Goal: Task Accomplishment & Management: Use online tool/utility

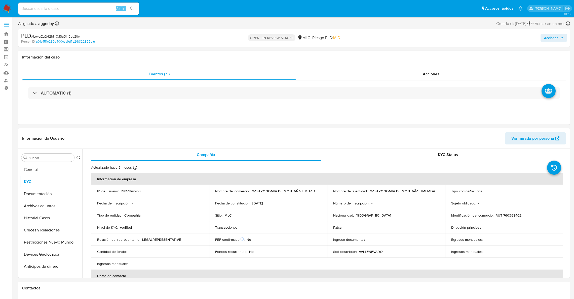
select select "10"
click at [44, 217] on button "Historial Casos" at bounding box center [48, 218] width 59 height 12
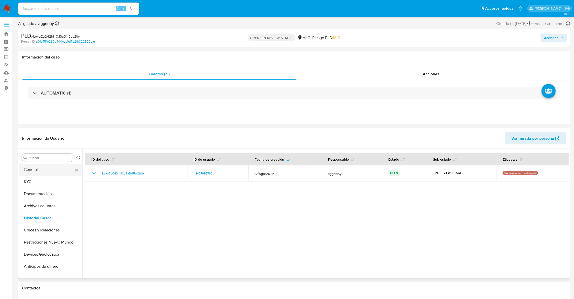
click at [32, 175] on button "General" at bounding box center [48, 169] width 59 height 12
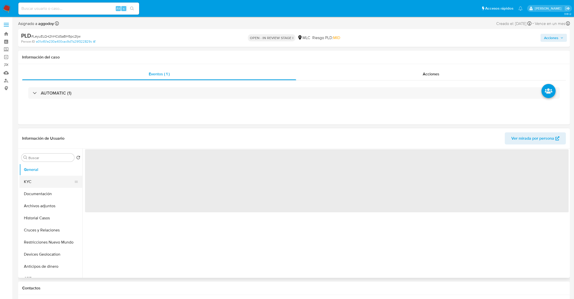
click at [32, 180] on button "KYC" at bounding box center [48, 181] width 59 height 12
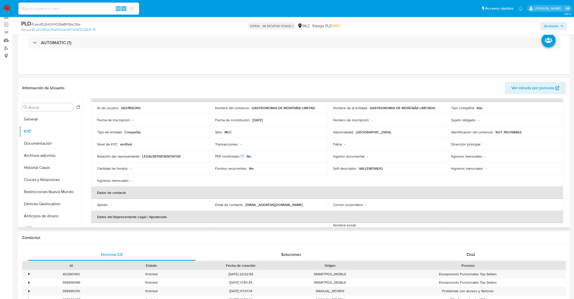
scroll to position [25, 0]
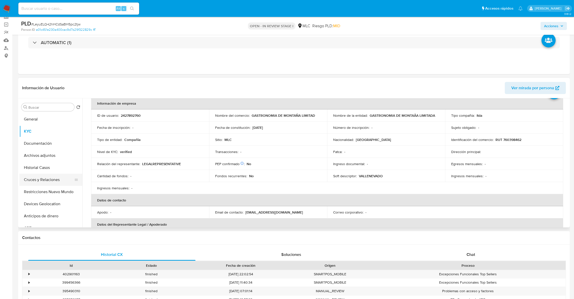
click at [45, 184] on button "Cruces y Relaciones" at bounding box center [48, 179] width 59 height 12
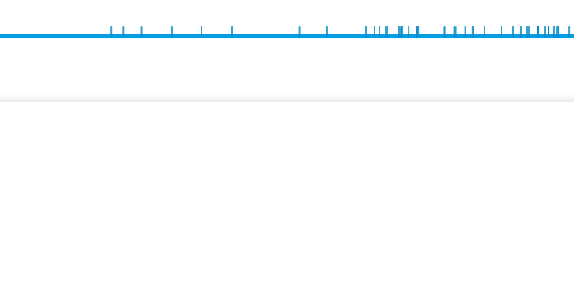
scroll to position [32, 0]
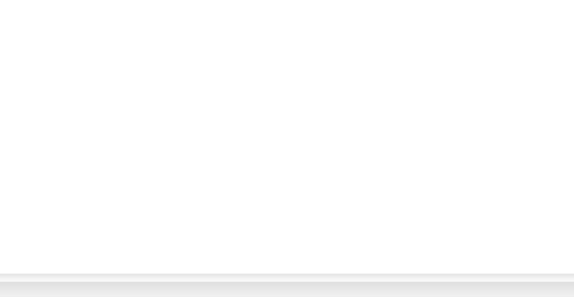
drag, startPoint x: 522, startPoint y: 215, endPoint x: 519, endPoint y: 191, distance: 24.0
click at [520, 190] on icon "user-2427892760  2427892760 device-62fb859108813b00188225e5  user-259698461 …" at bounding box center [330, 187] width 477 height 73
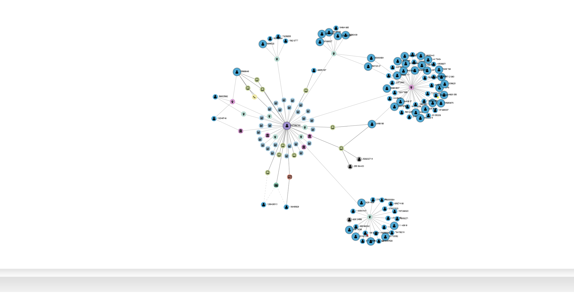
click at [507, 173] on icon "user-2427892760  2427892760 device-62fb859108813b00188225e5  user-259698461 …" at bounding box center [330, 187] width 477 height 73
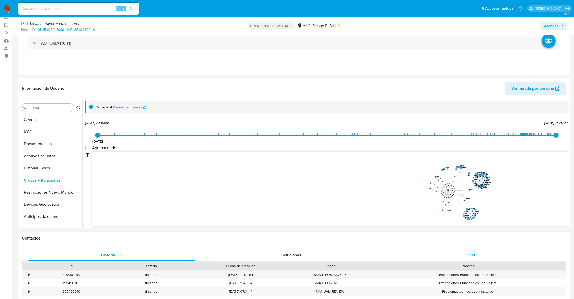
click at [493, 250] on div "Chat" at bounding box center [470, 255] width 167 height 12
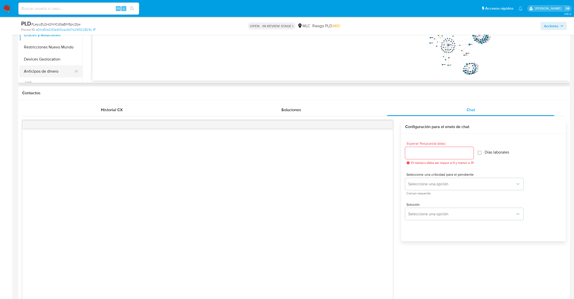
scroll to position [114, 0]
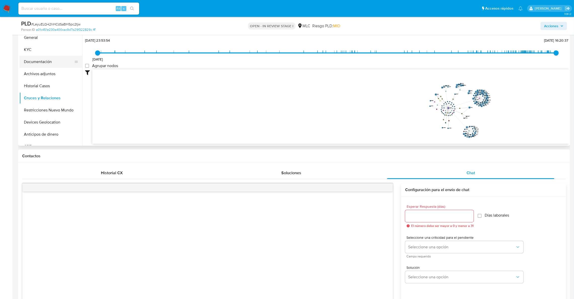
click at [35, 63] on button "Documentación" at bounding box center [48, 62] width 59 height 12
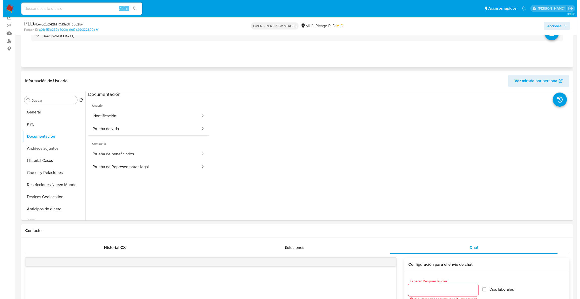
scroll to position [39, 0]
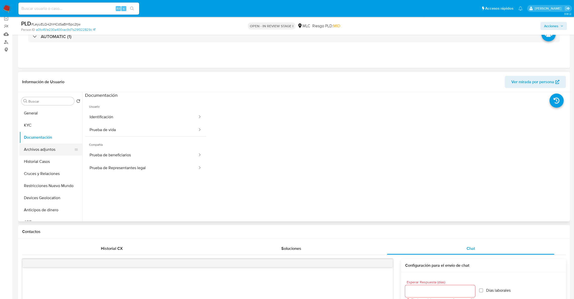
click at [55, 149] on button "Archivos adjuntos" at bounding box center [48, 149] width 59 height 12
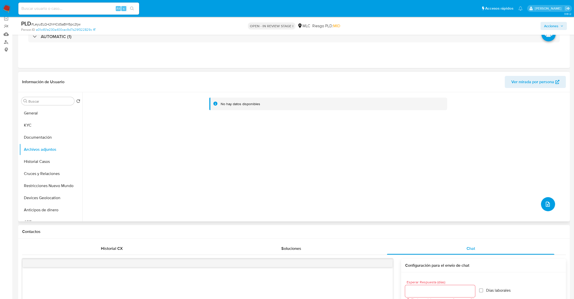
click at [550, 208] on button "upload-file" at bounding box center [548, 204] width 14 height 14
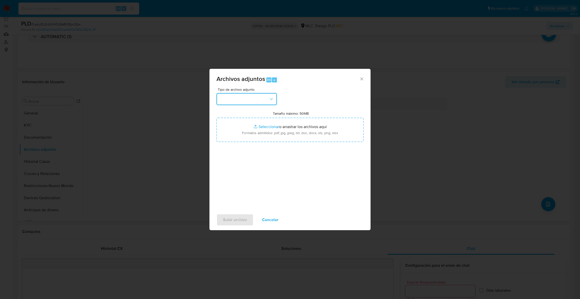
click at [255, 102] on button "button" at bounding box center [247, 99] width 60 height 12
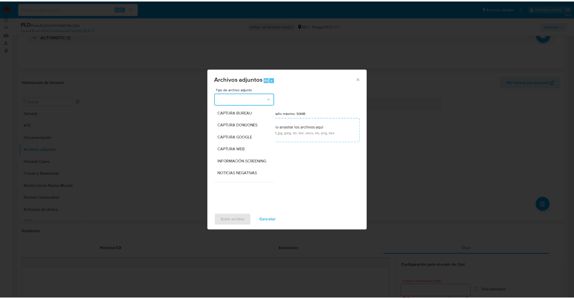
scroll to position [32, 0]
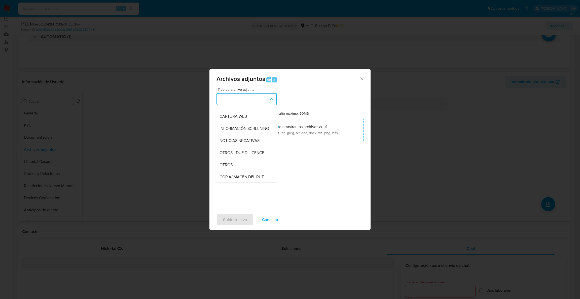
click at [237, 169] on div "OTROS" at bounding box center [245, 165] width 51 height 12
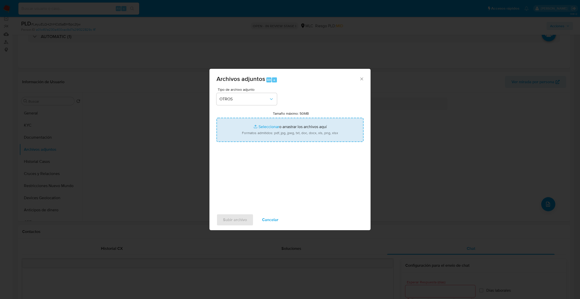
click at [247, 136] on input "Tamaño máximo: 50MB Seleccionar archivos" at bounding box center [290, 130] width 147 height 24
type input "C:\fakepath\Case Log - 2427892760.pdf"
click at [260, 122] on input "Tamaño máximo: 50MB Seleccionar archivos" at bounding box center [290, 130] width 147 height 24
type input "C:\fakepath\2427892760Movimientos.xlsx"
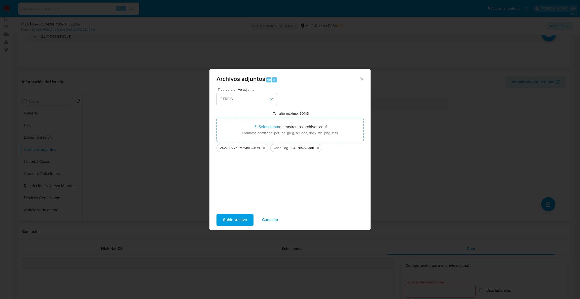
click at [227, 223] on span "Subir archivo" at bounding box center [235, 219] width 24 height 11
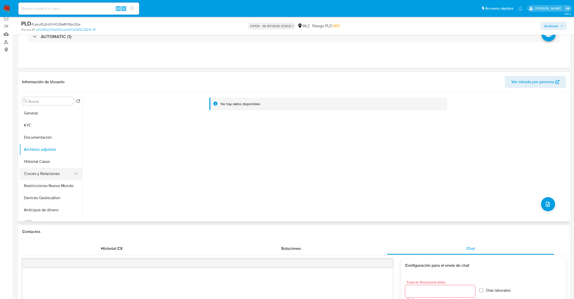
click at [46, 175] on button "Cruces y Relaciones" at bounding box center [48, 173] width 59 height 12
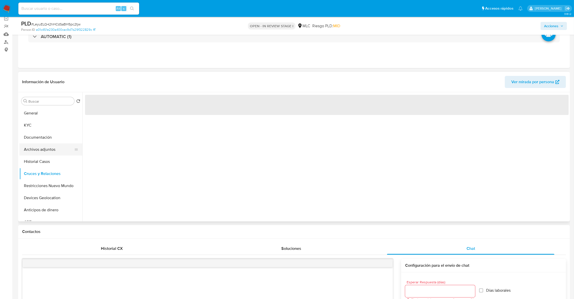
click at [53, 150] on button "Archivos adjuntos" at bounding box center [48, 149] width 59 height 12
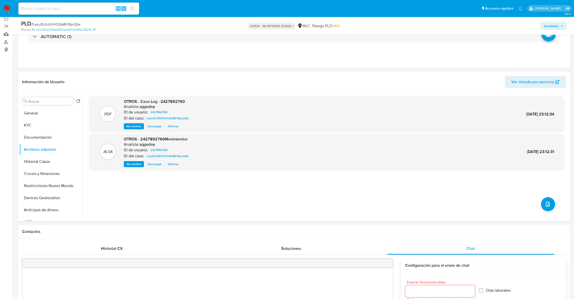
drag, startPoint x: 561, startPoint y: 24, endPoint x: 549, endPoint y: 30, distance: 13.8
click at [561, 24] on span "Acciones" at bounding box center [553, 25] width 19 height 7
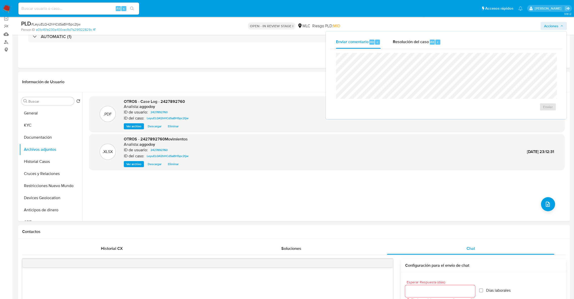
click at [437, 49] on div "Enviar" at bounding box center [446, 82] width 233 height 66
click at [403, 41] on span "Resolución del caso" at bounding box center [411, 42] width 36 height 6
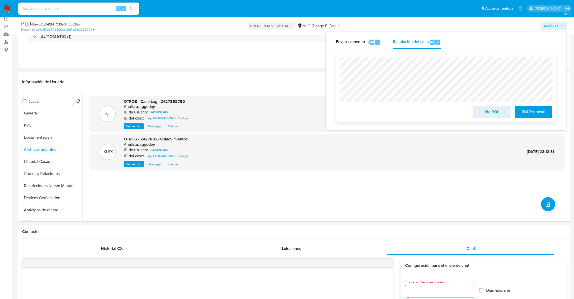
click at [479, 112] on button "No ROI" at bounding box center [492, 112] width 38 height 12
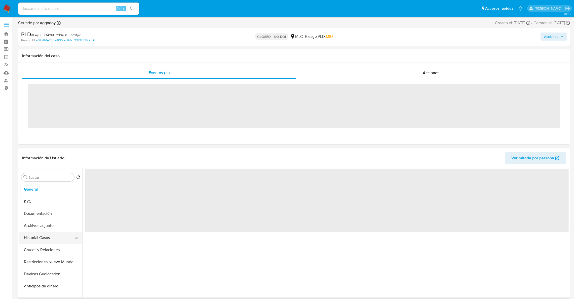
select select "10"
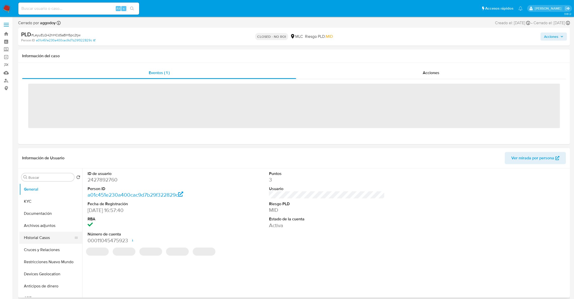
click at [63, 237] on ul "General KYC Documentación Archivos adjuntos Historial Casos Cruces y Relaciones…" at bounding box center [50, 240] width 63 height 114
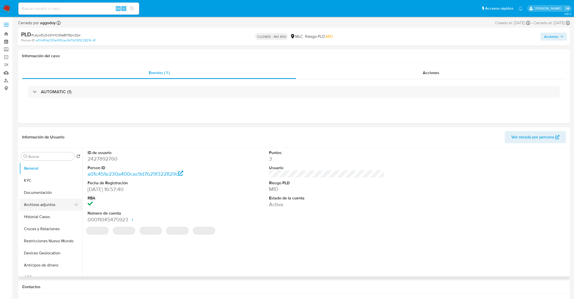
click at [55, 205] on button "Archivos adjuntos" at bounding box center [48, 204] width 59 height 12
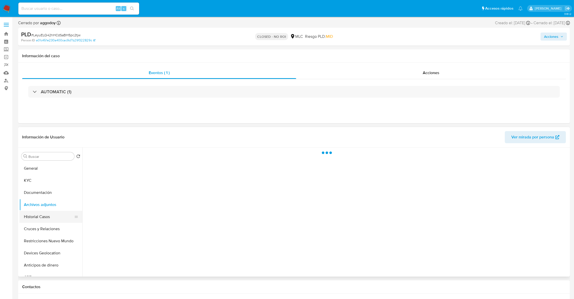
click at [54, 221] on button "Historial Casos" at bounding box center [48, 216] width 59 height 12
